Goal: Task Accomplishment & Management: Use online tool/utility

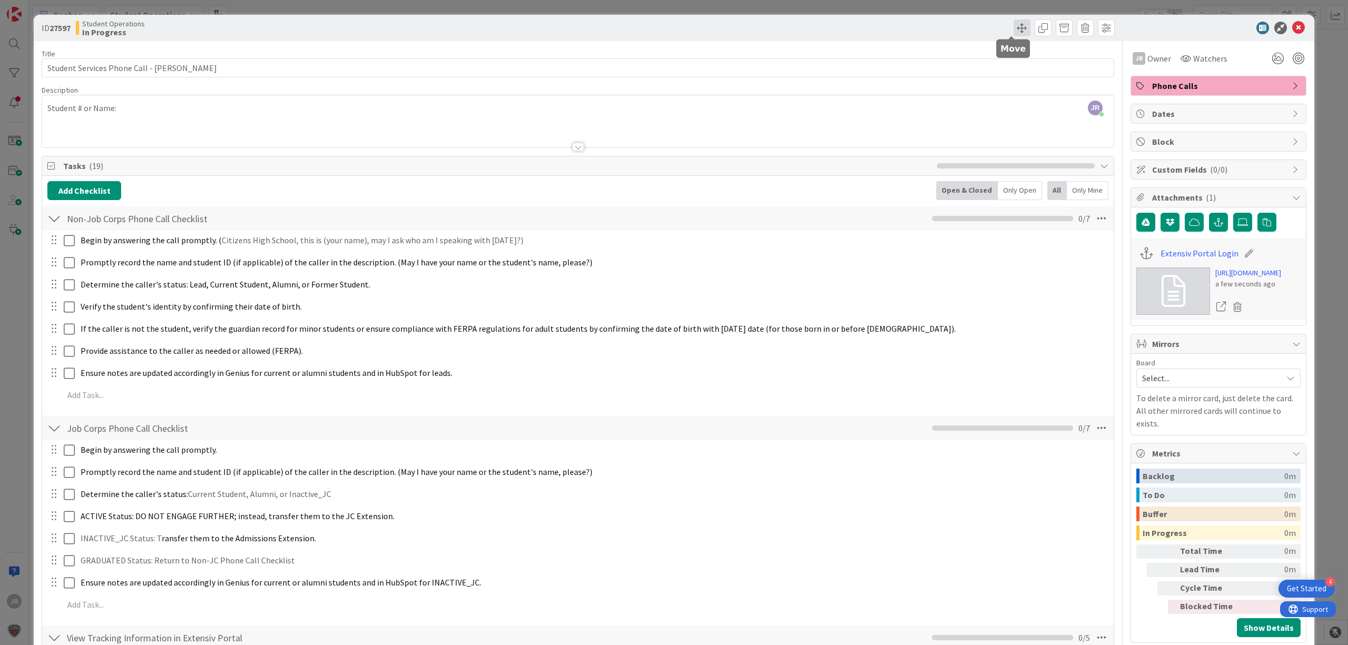
click at [1013, 23] on span at bounding box center [1021, 27] width 17 height 17
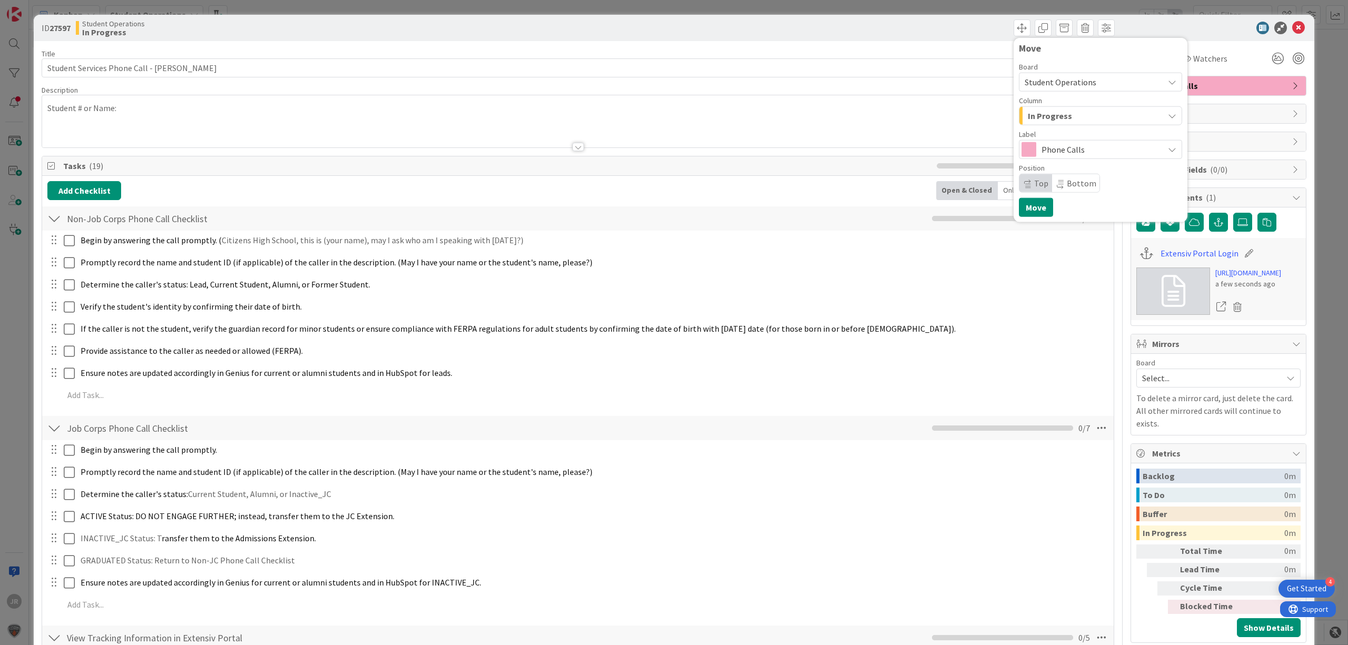
click at [1019, 127] on div "Board Student Operations Column In Progress Label Phone Calls Position Top Bott…" at bounding box center [1100, 128] width 163 height 130
click at [1028, 119] on span "In Progress" at bounding box center [1050, 116] width 44 height 14
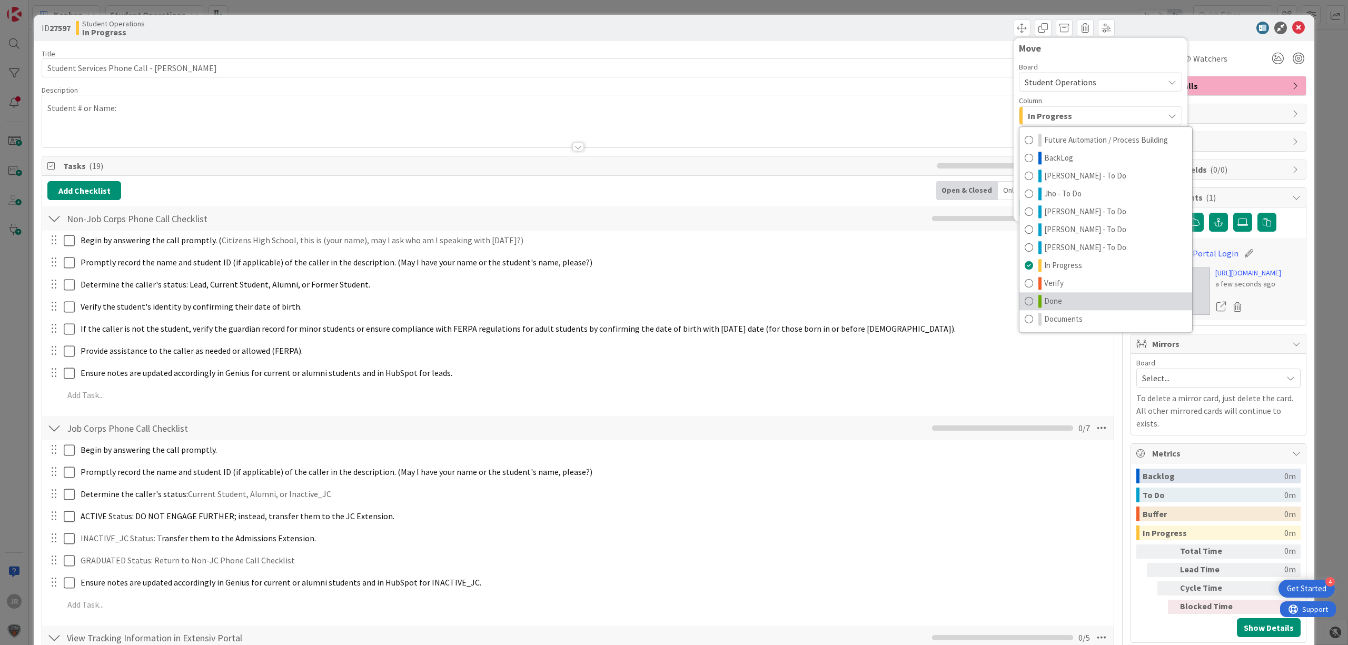
click at [1067, 302] on link "Done" at bounding box center [1105, 301] width 173 height 18
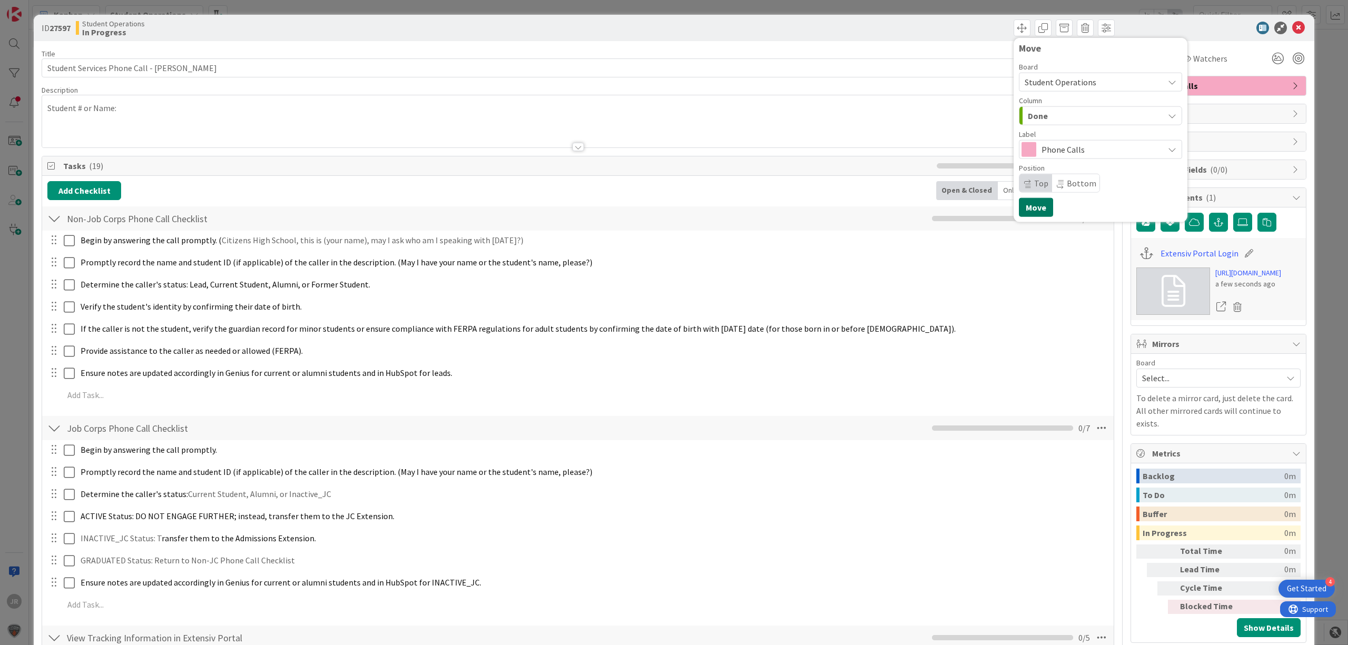
click at [1029, 210] on button "Move" at bounding box center [1036, 207] width 34 height 19
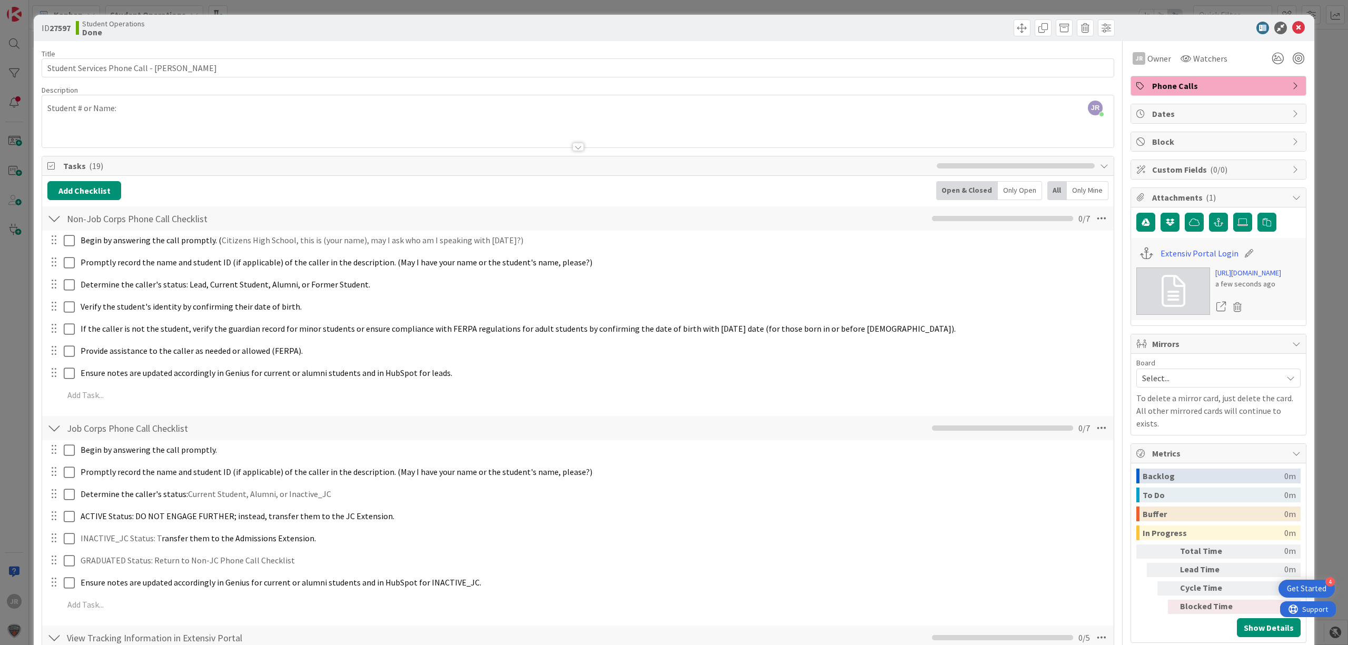
click at [790, 9] on div "ID 27597 Student Operations Done Move Move Title 51 / 128 Student Services Phon…" at bounding box center [674, 322] width 1348 height 645
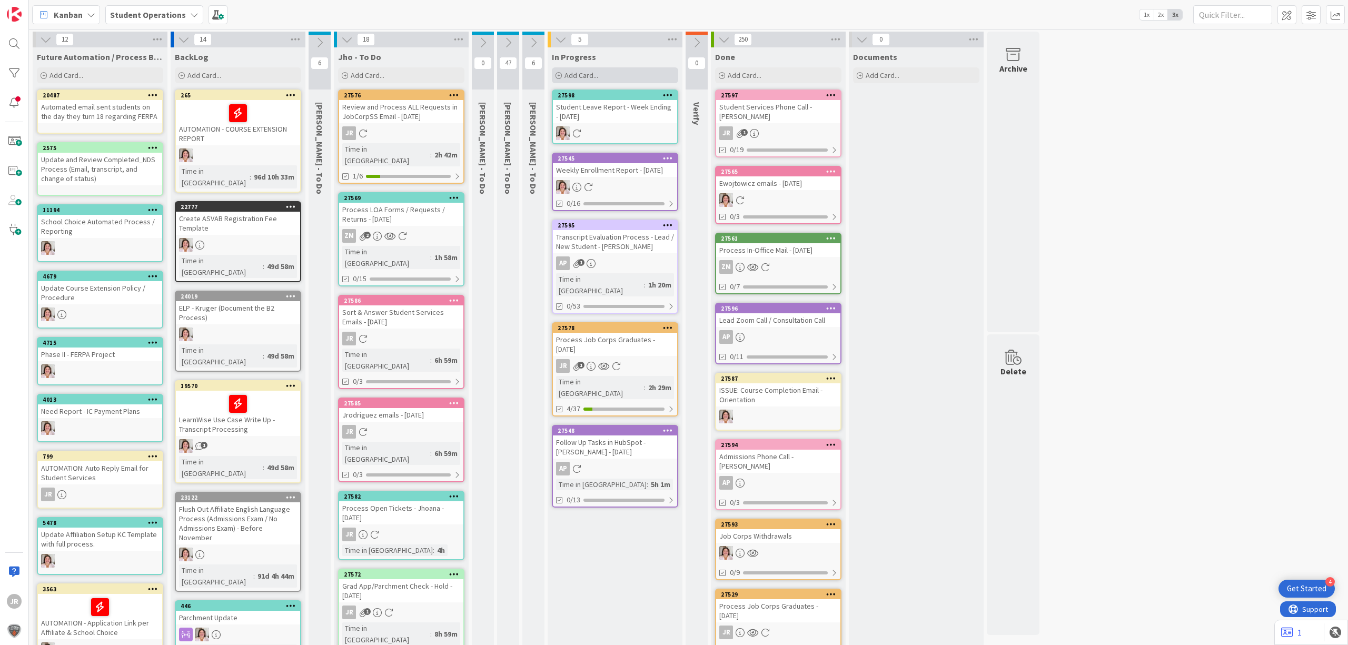
click at [657, 68] on div "Add Card..." at bounding box center [615, 75] width 126 height 16
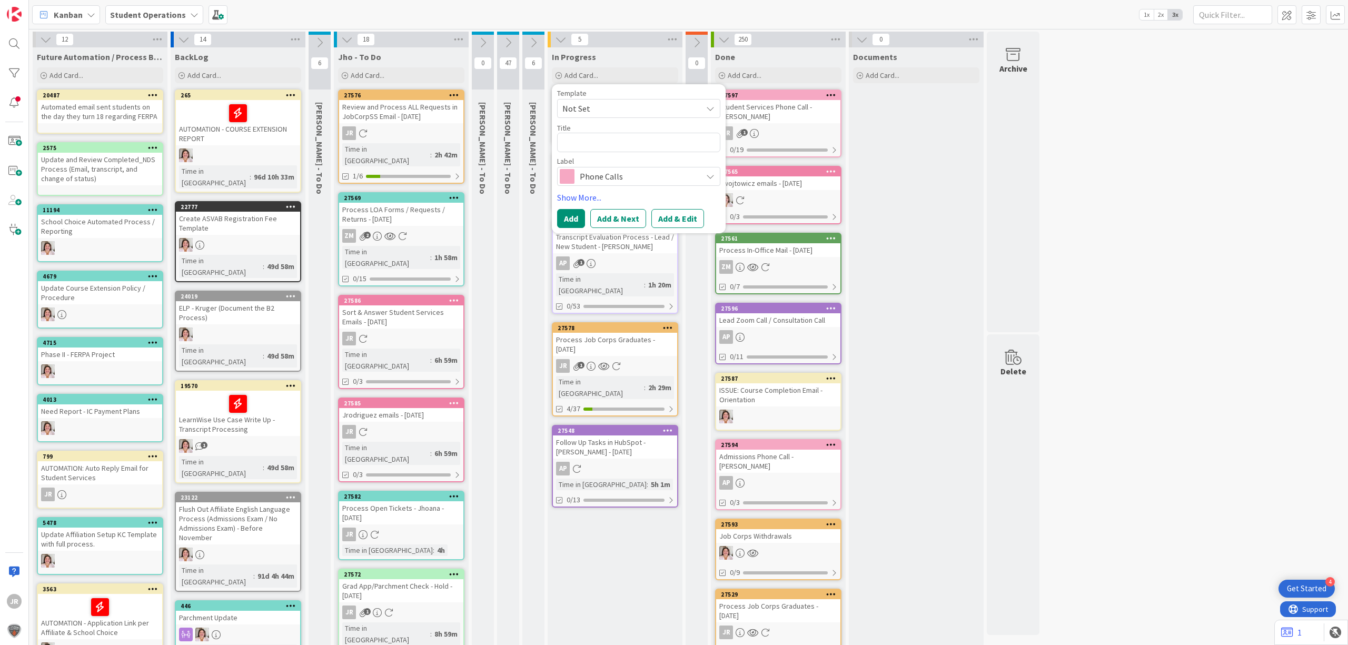
click at [658, 106] on span "Not Set" at bounding box center [628, 109] width 132 height 14
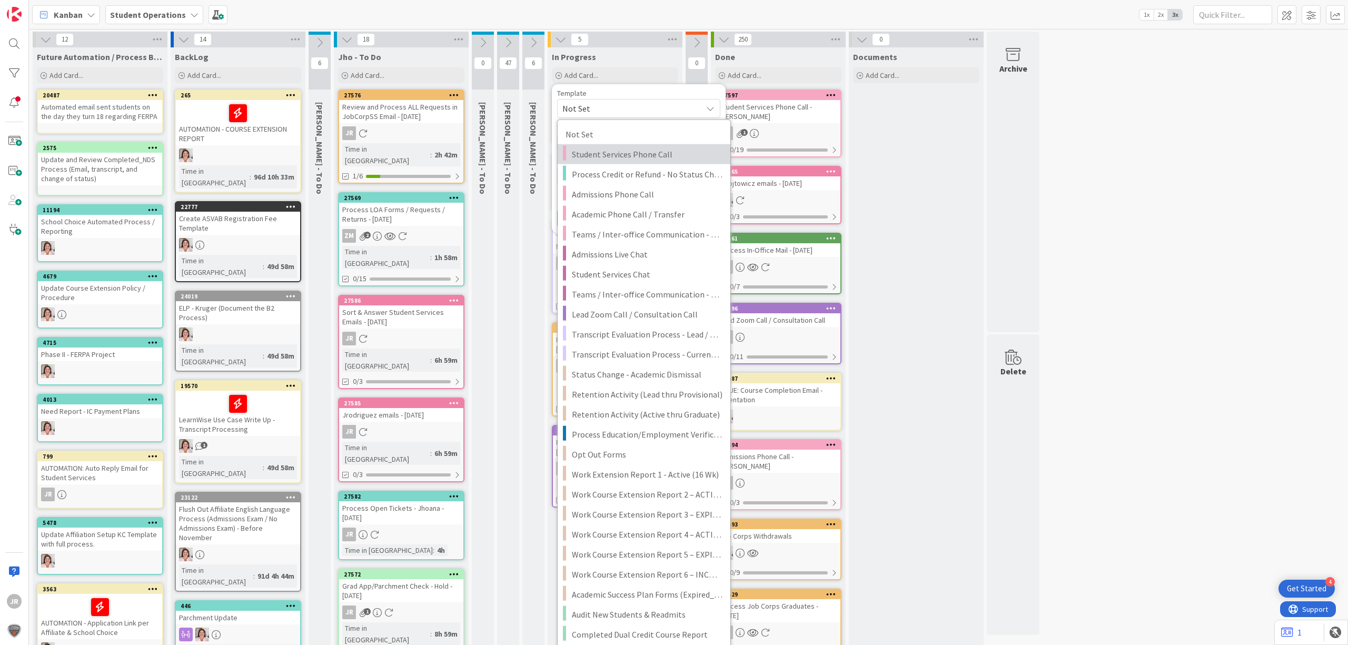
click at [643, 152] on span "Student Services Phone Call" at bounding box center [647, 154] width 151 height 14
type textarea "x"
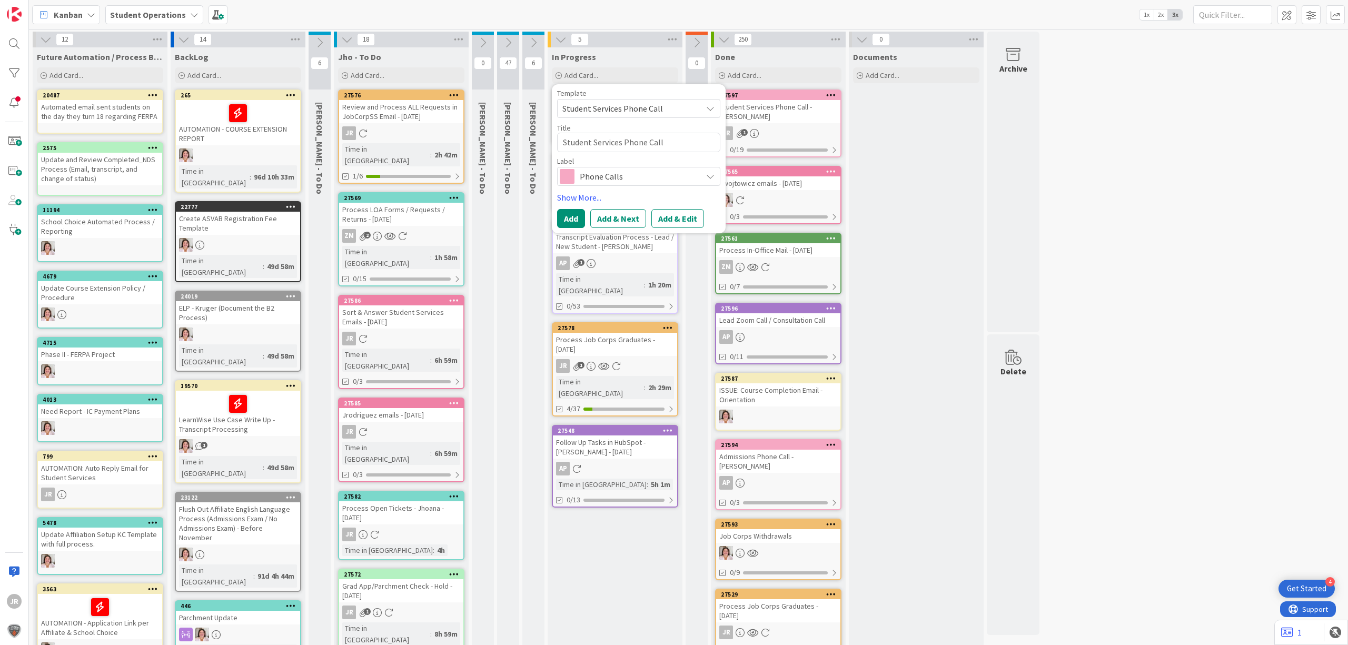
click at [679, 218] on button "Add & Edit" at bounding box center [677, 218] width 53 height 19
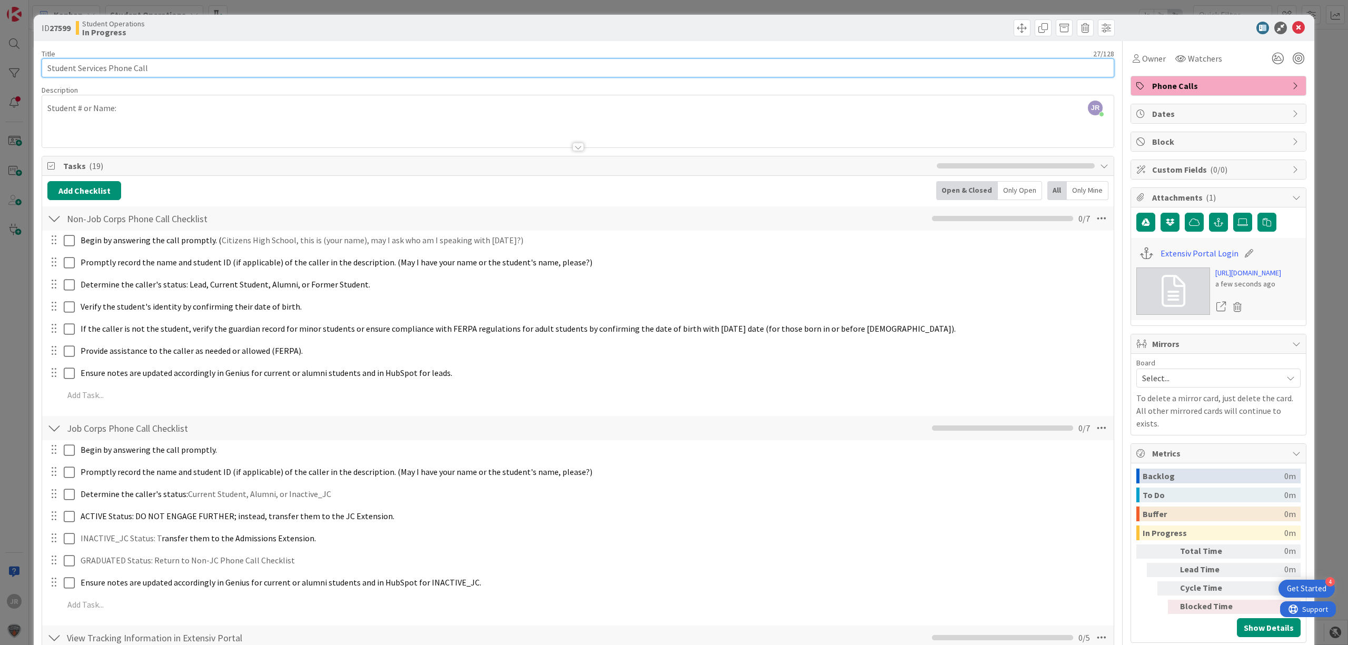
click at [210, 68] on input "Student Services Phone Call" at bounding box center [578, 67] width 1072 height 19
type input "Student Services Phone Call - [PERSON_NAME]"
click at [1147, 59] on span "Owner" at bounding box center [1154, 58] width 24 height 13
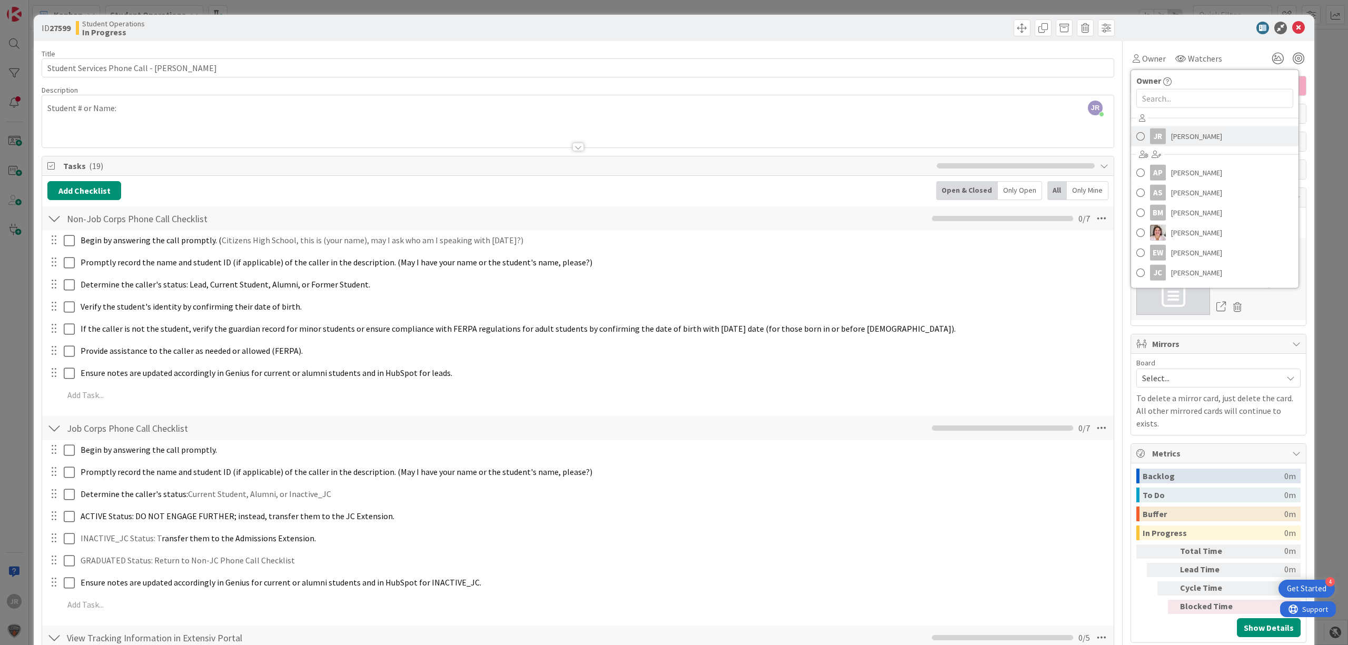
click at [1176, 137] on span "[PERSON_NAME]" at bounding box center [1196, 136] width 51 height 16
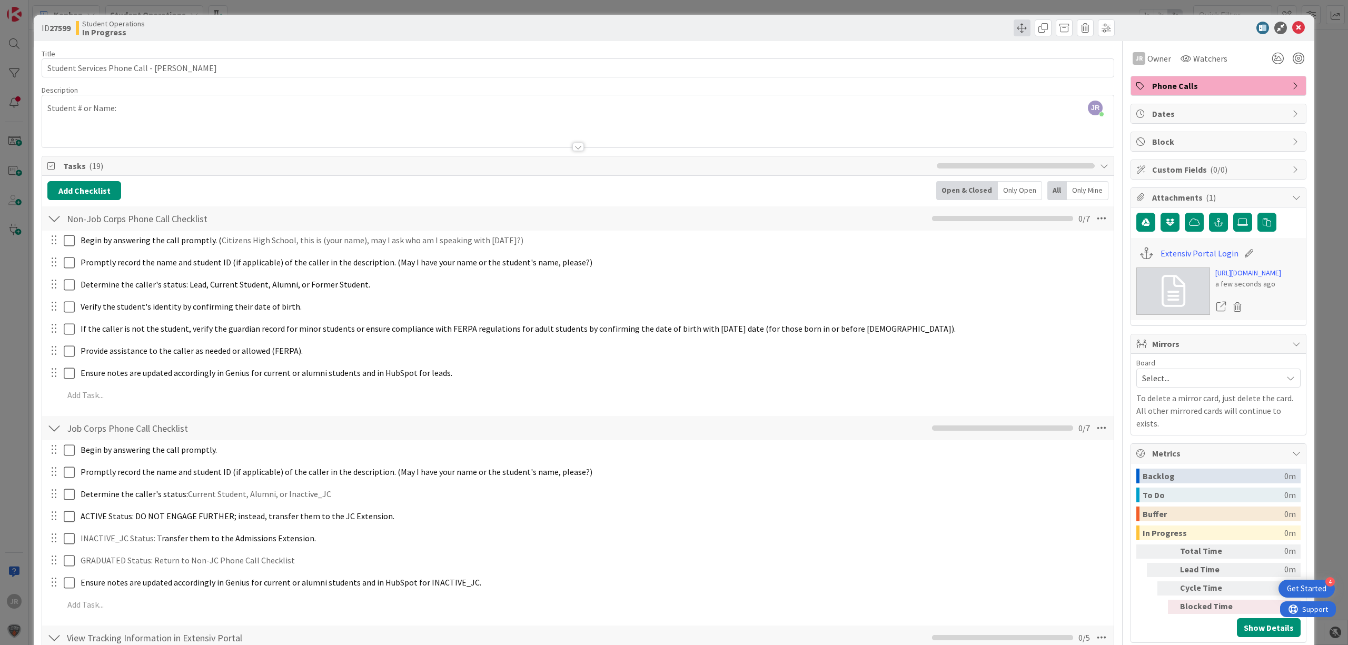
click at [1013, 24] on span at bounding box center [1021, 27] width 17 height 17
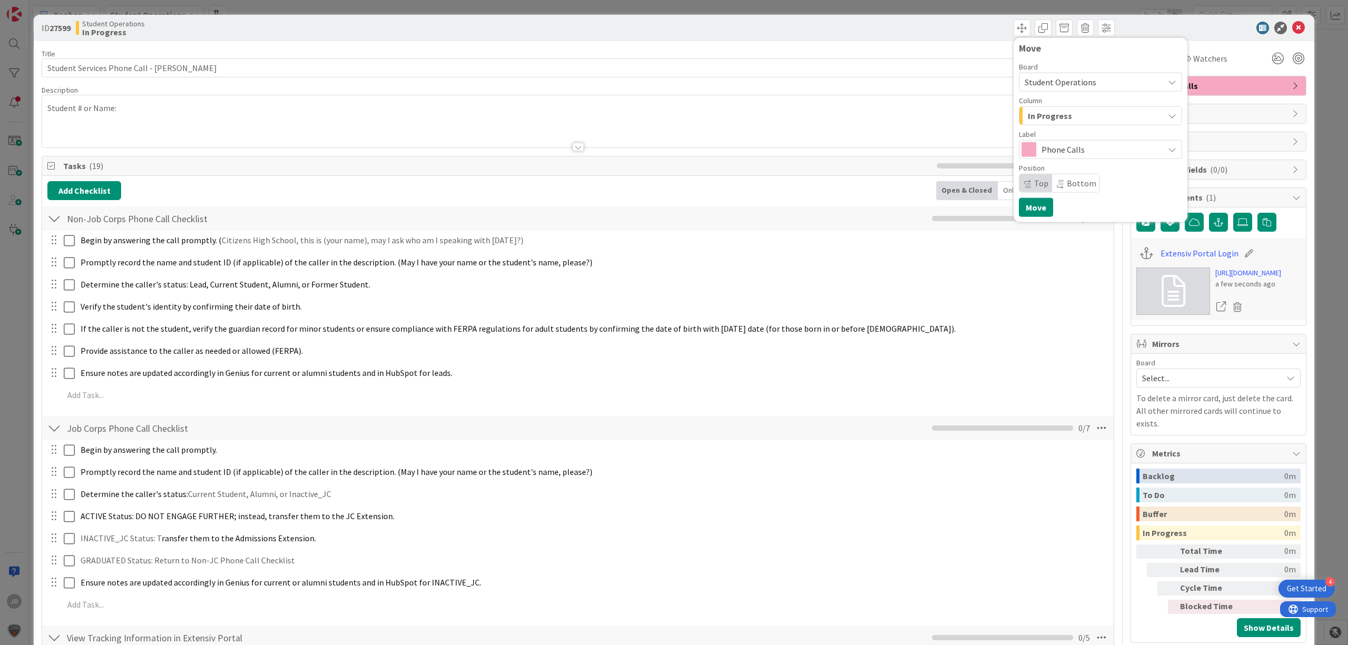
click at [1038, 121] on span "In Progress" at bounding box center [1050, 116] width 44 height 14
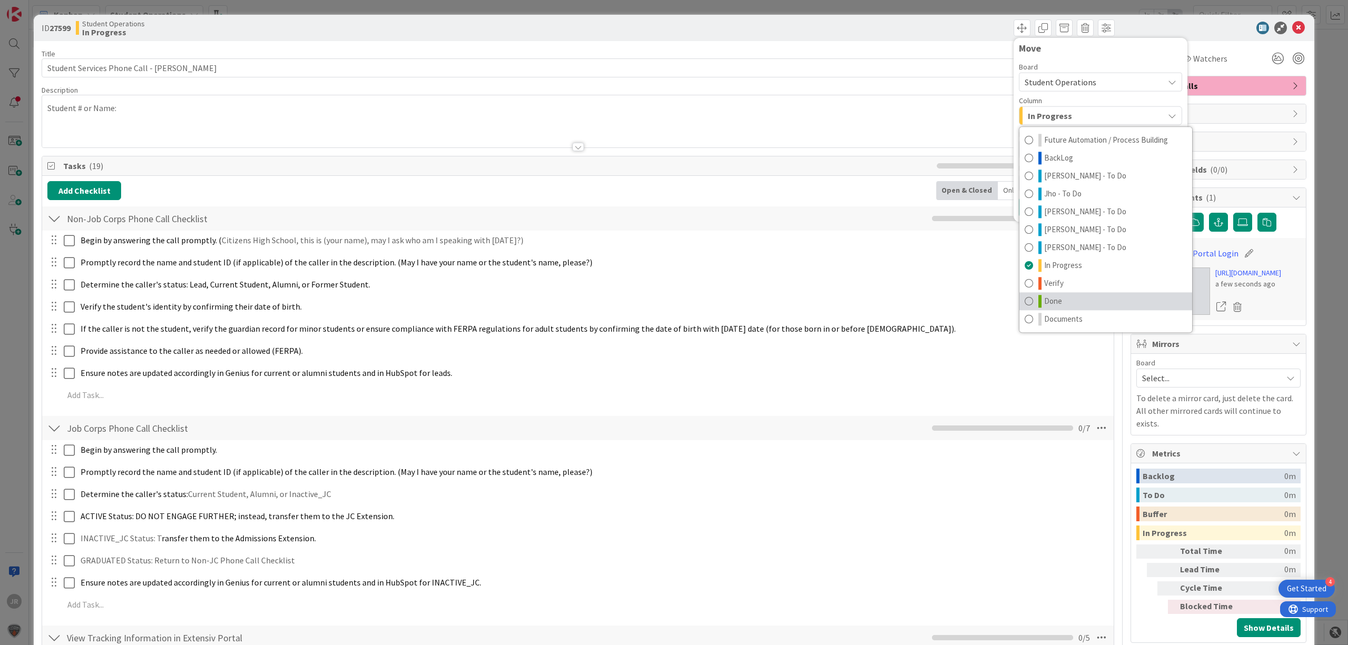
click at [1056, 294] on link "Done" at bounding box center [1105, 301] width 173 height 18
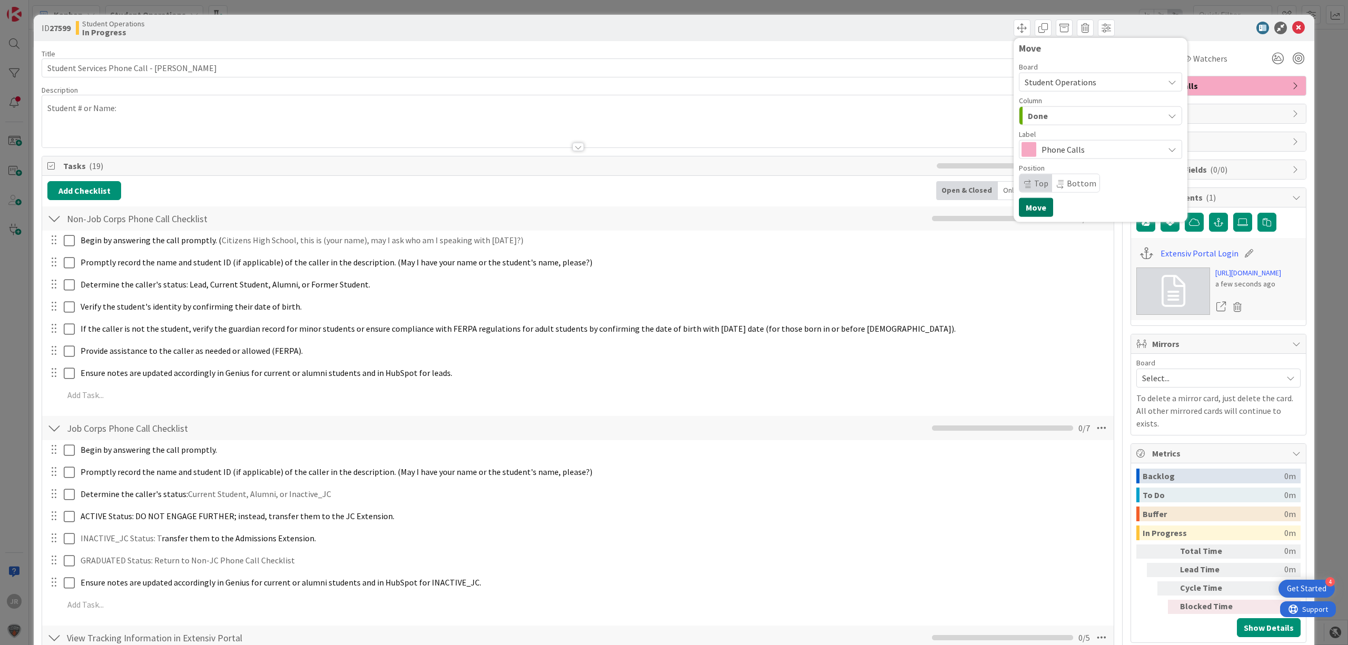
click at [1019, 203] on button "Move" at bounding box center [1036, 207] width 34 height 19
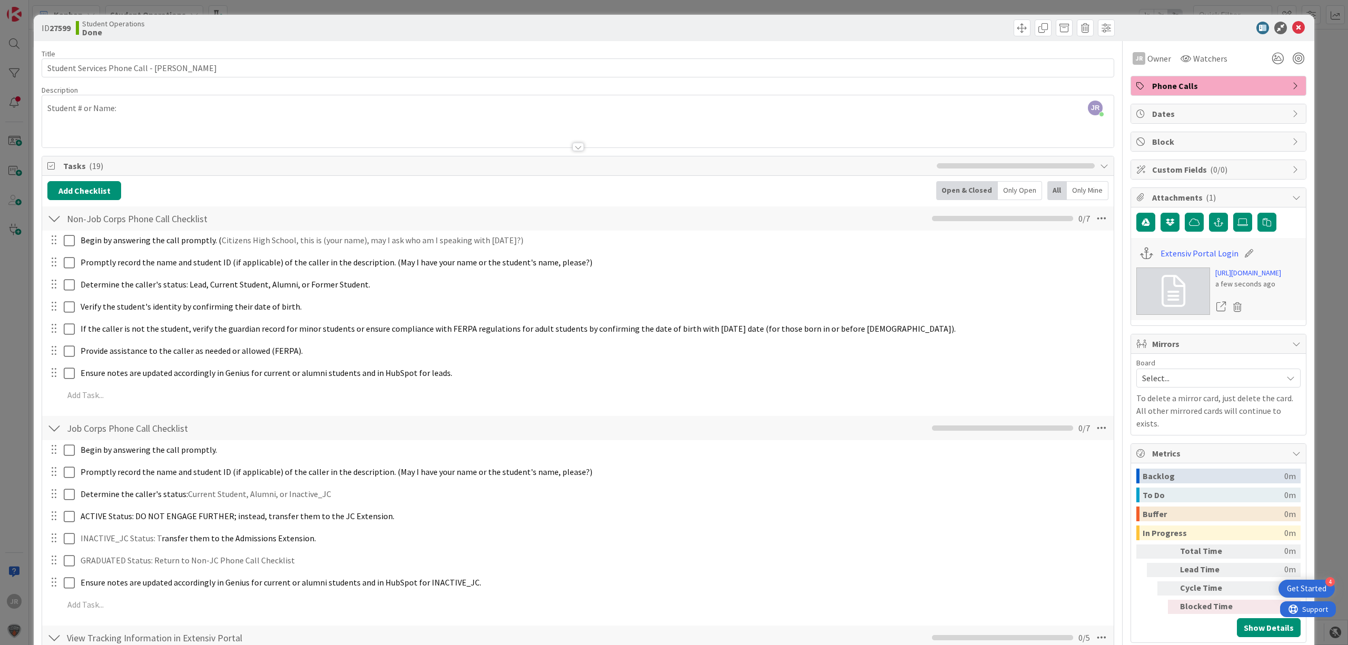
click at [786, 1] on div "ID 27599 Student Operations Done Move Move Title 43 / 128 Student Services Phon…" at bounding box center [674, 322] width 1348 height 645
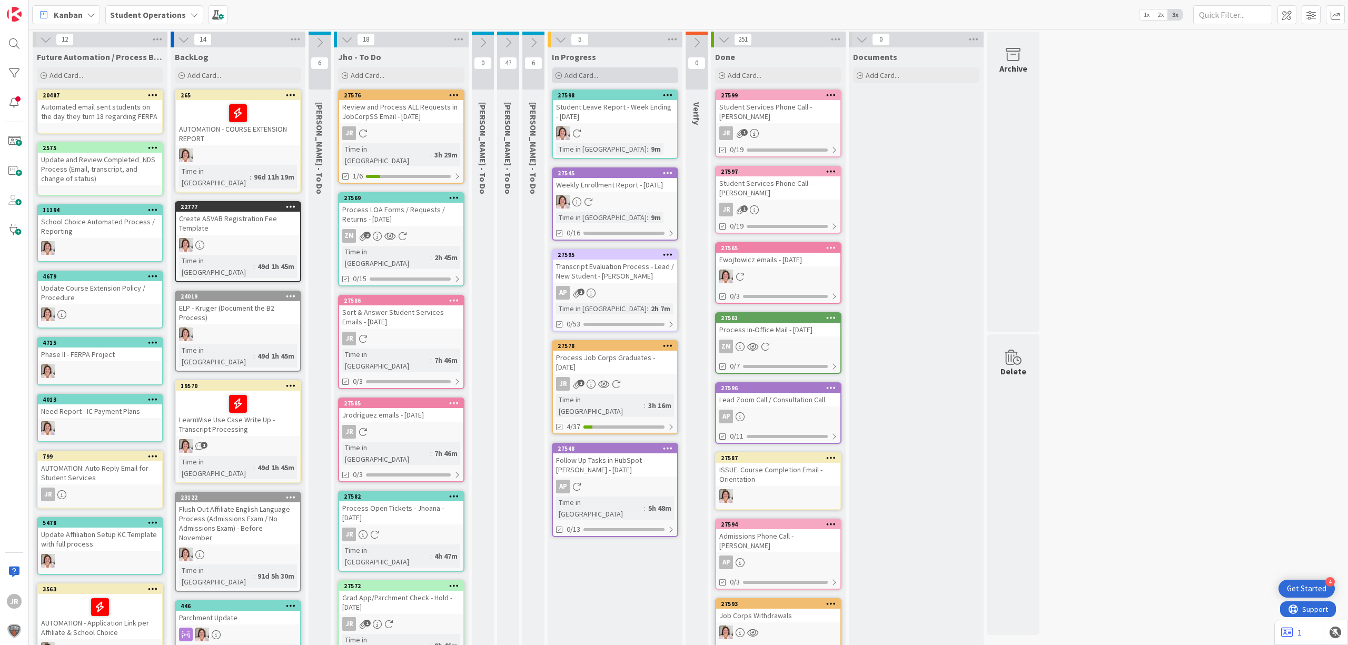
click at [600, 78] on div "Add Card..." at bounding box center [615, 75] width 126 height 16
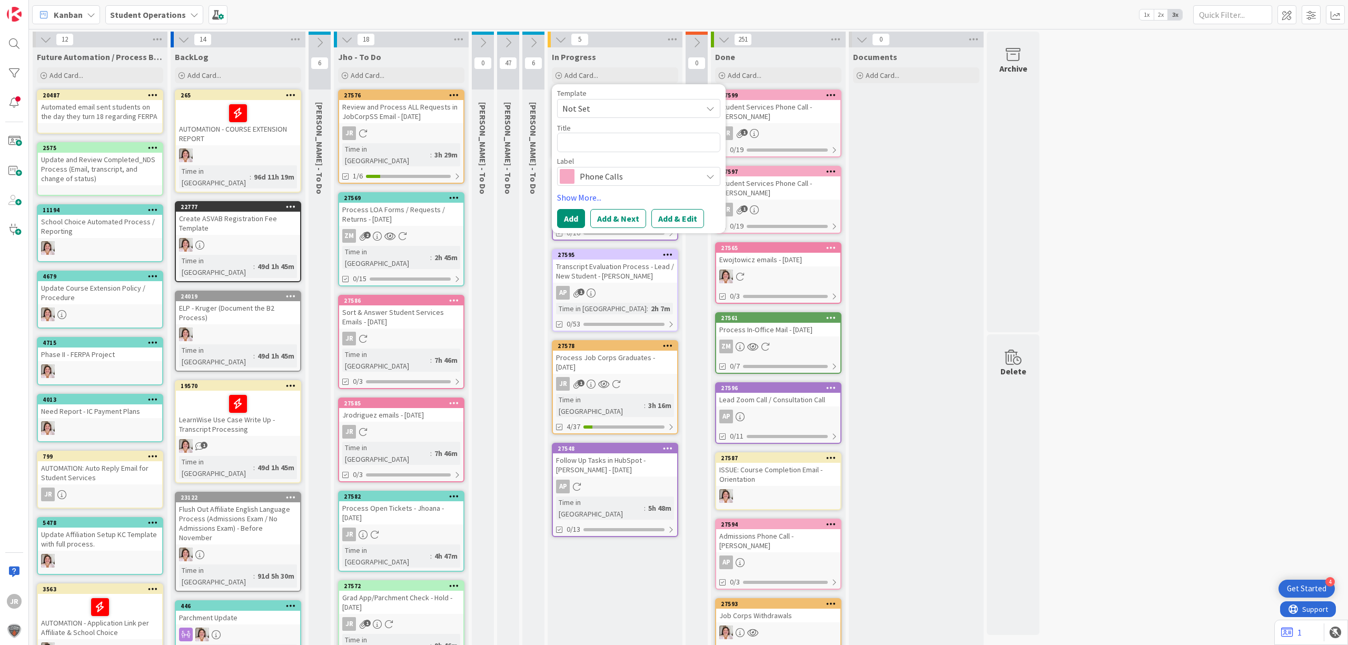
click at [605, 104] on span "Not Set" at bounding box center [628, 109] width 132 height 14
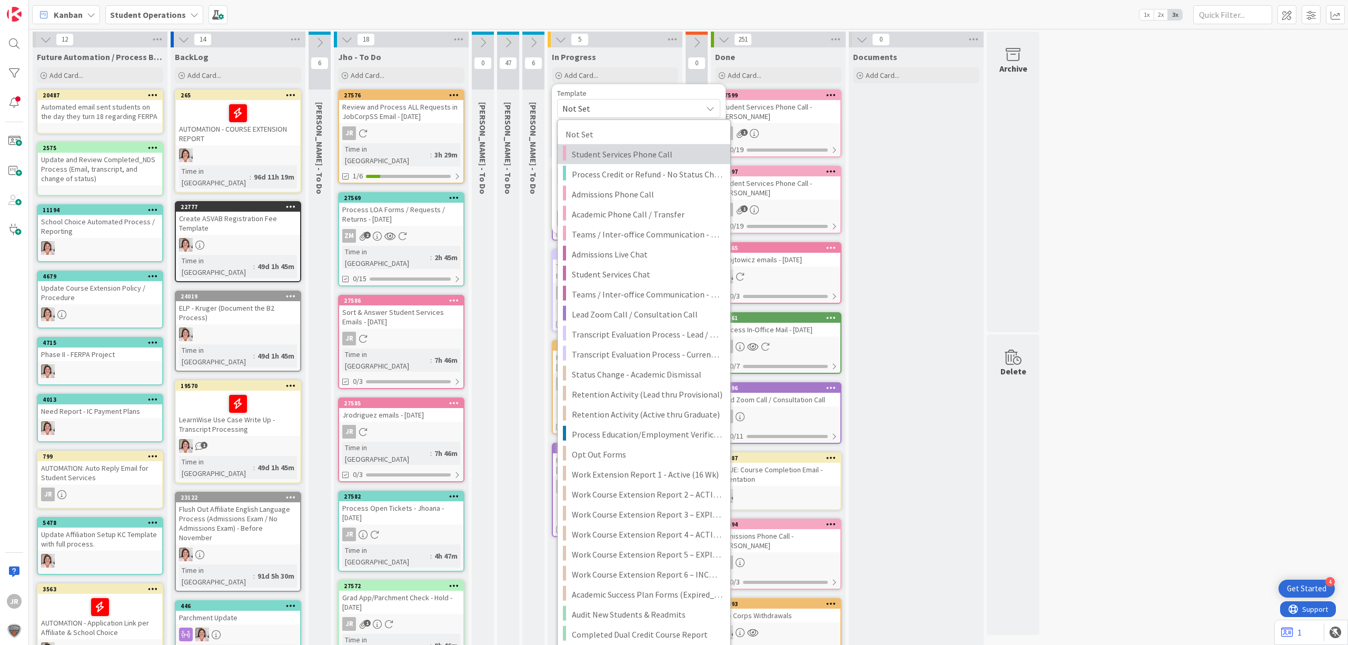
click at [613, 152] on span "Student Services Phone Call" at bounding box center [647, 154] width 151 height 14
type textarea "x"
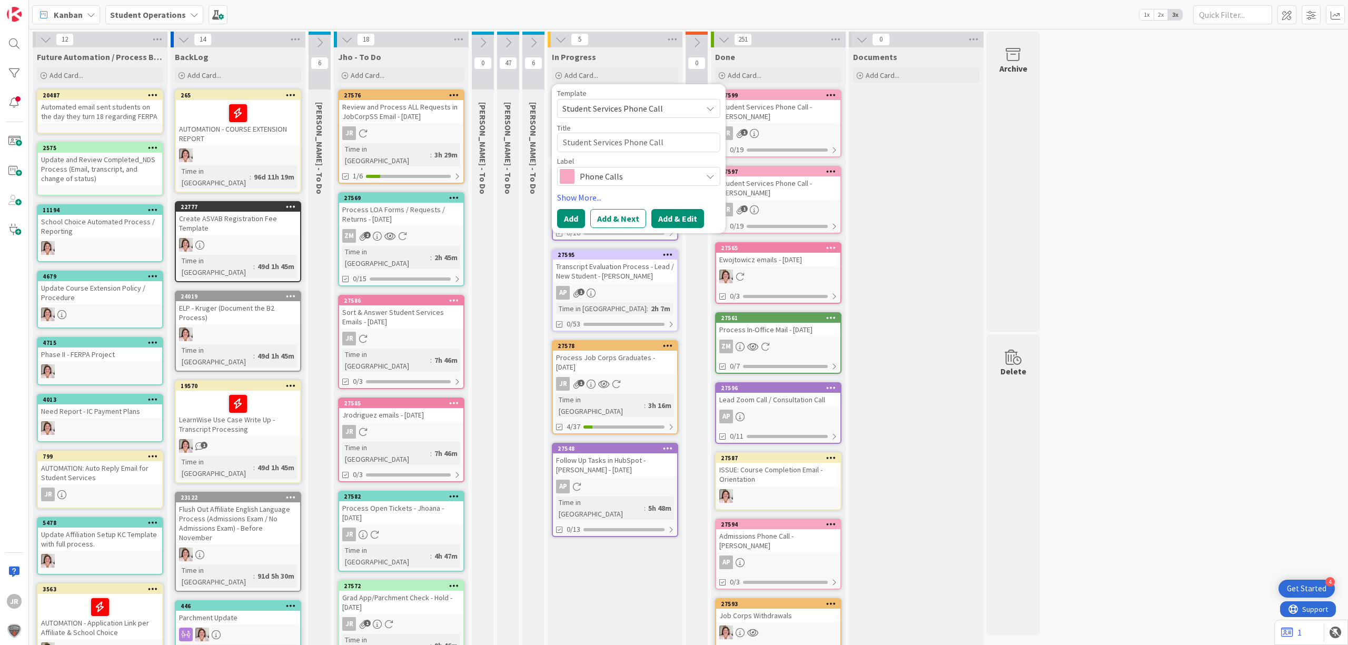
click at [679, 226] on button "Add & Edit" at bounding box center [677, 218] width 53 height 19
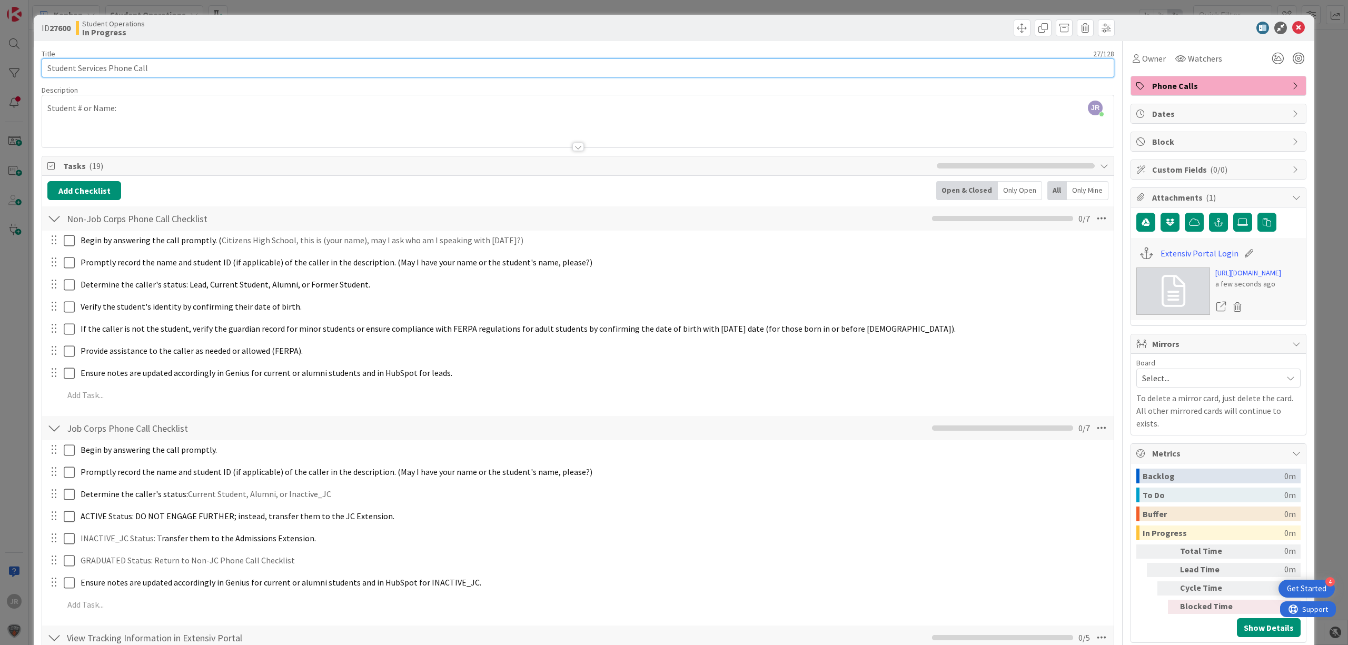
click at [203, 65] on input "Student Services Phone Call" at bounding box center [578, 67] width 1072 height 19
type input "Student Services Phone Call -"
click at [788, 5] on div "ID 27600 Student Operations In Progress Title 30 / 128 Student Services Phone C…" at bounding box center [674, 322] width 1348 height 645
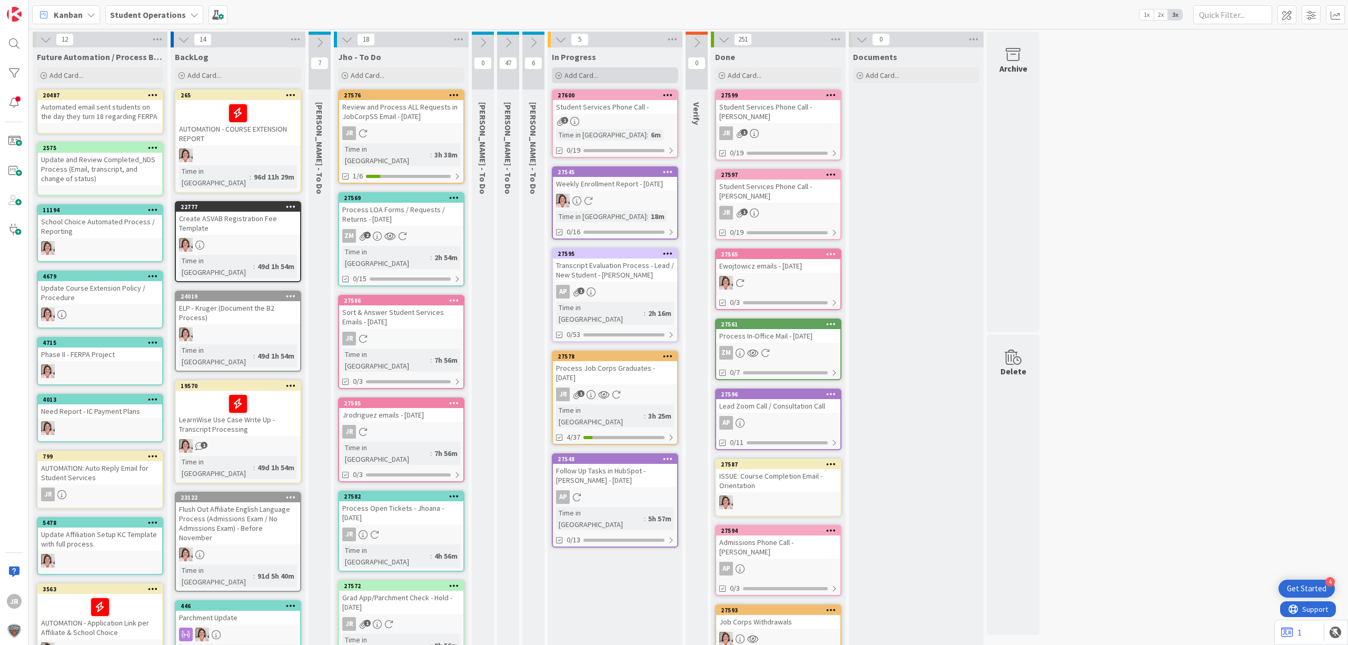
click at [593, 74] on span "Add Card..." at bounding box center [581, 75] width 34 height 9
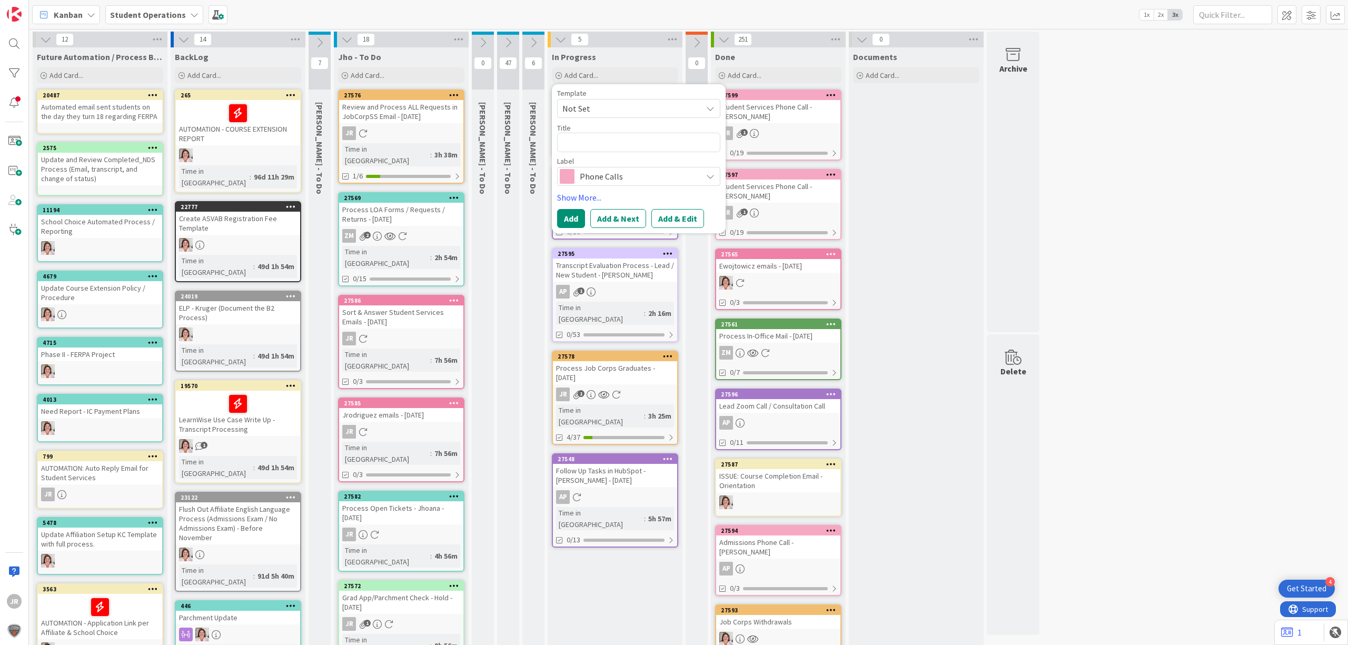
click at [612, 104] on span "Not Set" at bounding box center [628, 109] width 132 height 14
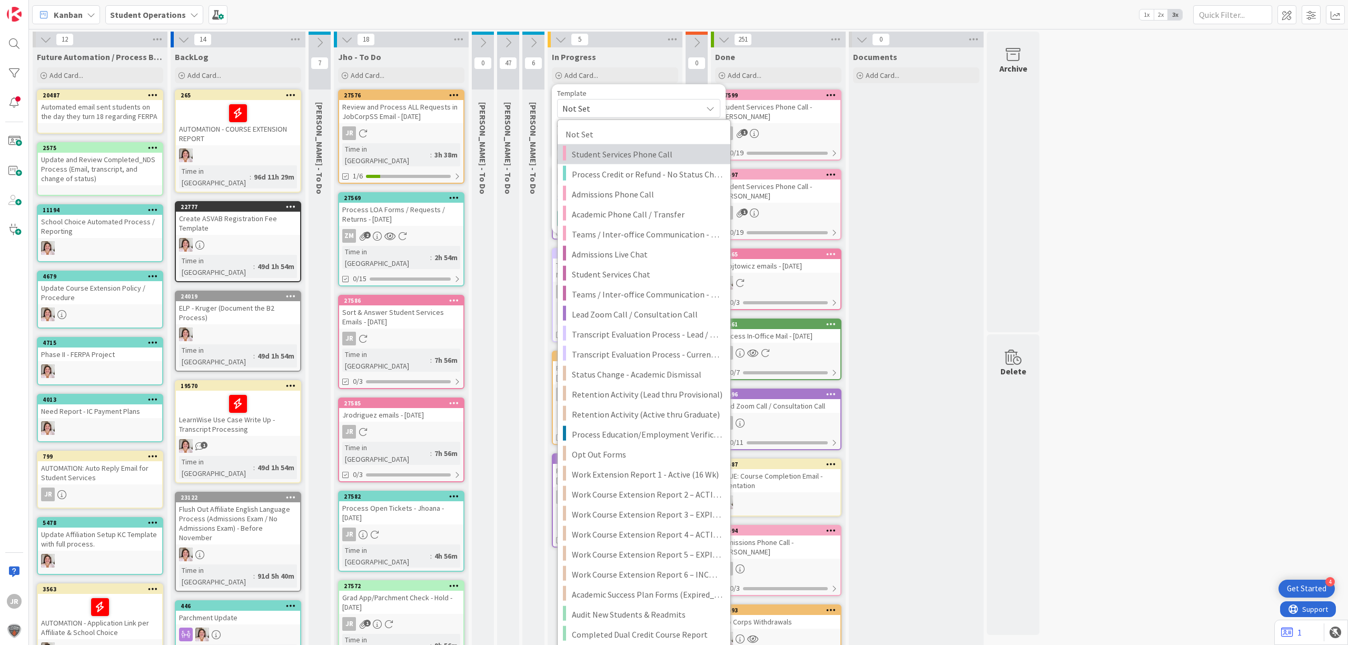
click at [637, 146] on link "Student Services Phone Call" at bounding box center [644, 154] width 173 height 20
type textarea "x"
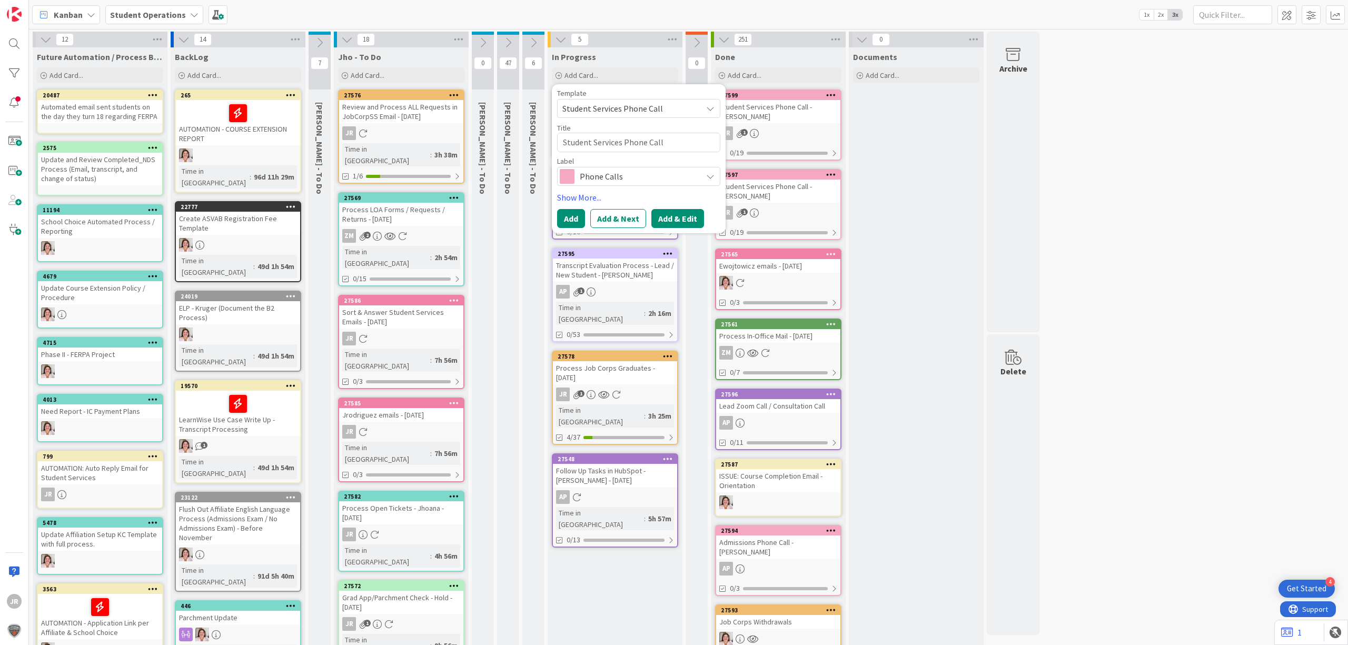
click at [680, 223] on button "Add & Edit" at bounding box center [677, 218] width 53 height 19
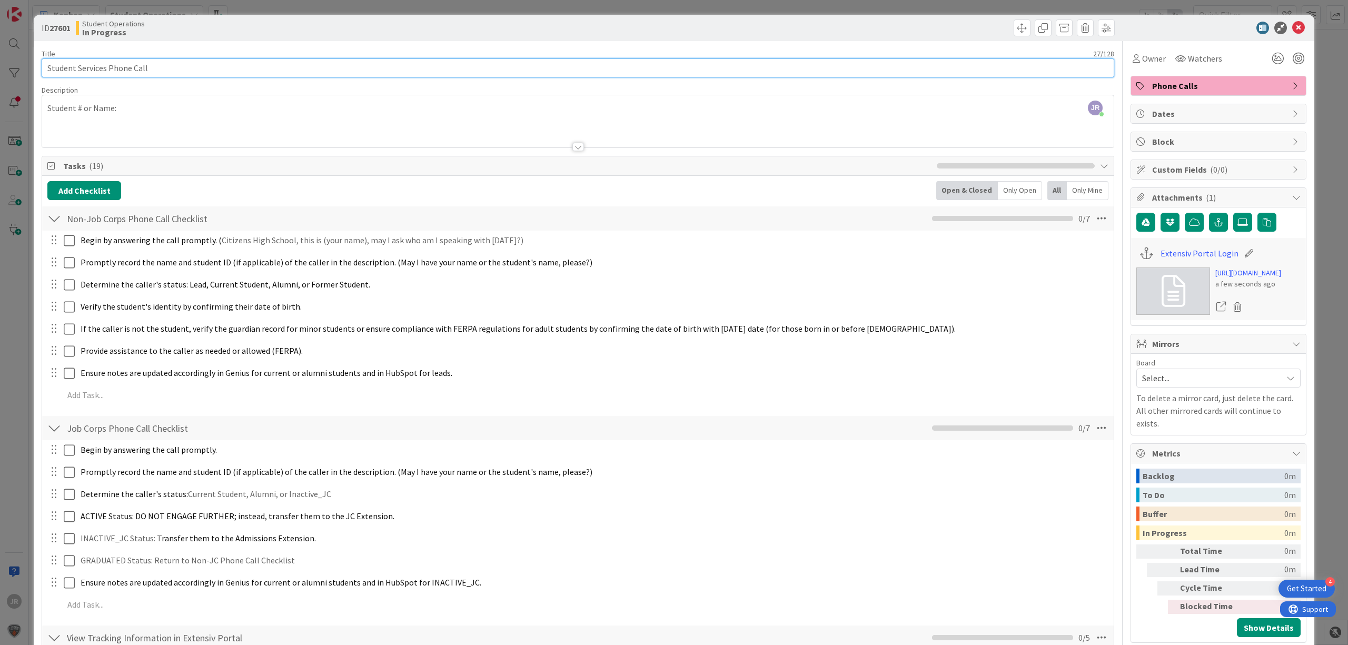
click at [188, 73] on input "Student Services Phone Call" at bounding box center [578, 67] width 1072 height 19
click at [146, 66] on input "Student Services Phone Call-" at bounding box center [578, 67] width 1072 height 19
click at [211, 65] on input "Student Services Phone Call -" at bounding box center [578, 67] width 1072 height 19
type input "Student Services Phone Call - [PERSON_NAME]"
